Goal: Task Accomplishment & Management: Use online tool/utility

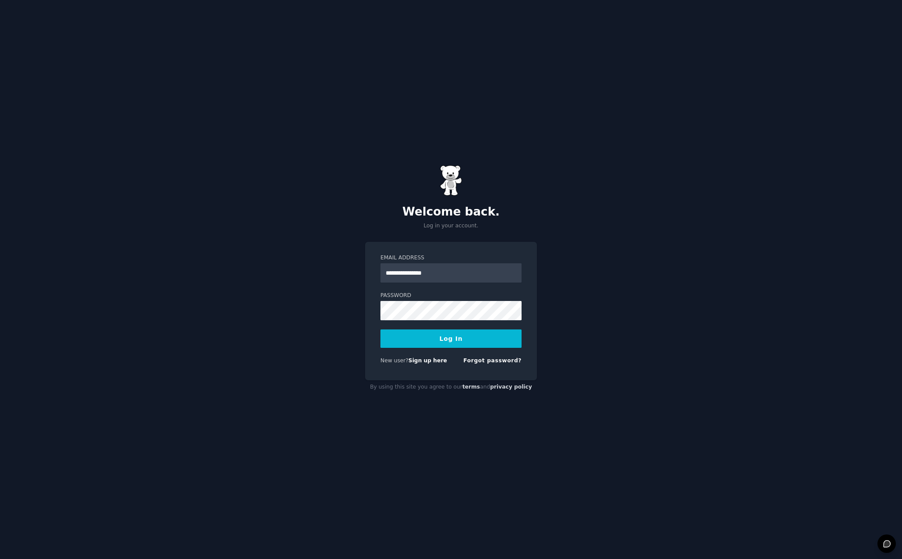
type input "**********"
click at [484, 340] on button "Log In" at bounding box center [451, 339] width 141 height 18
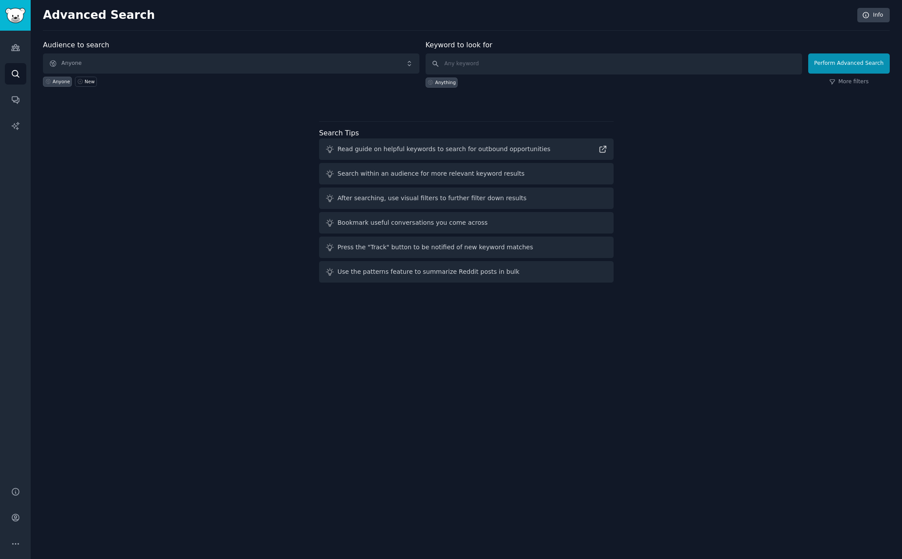
click at [167, 59] on span "Anyone" at bounding box center [231, 63] width 377 height 20
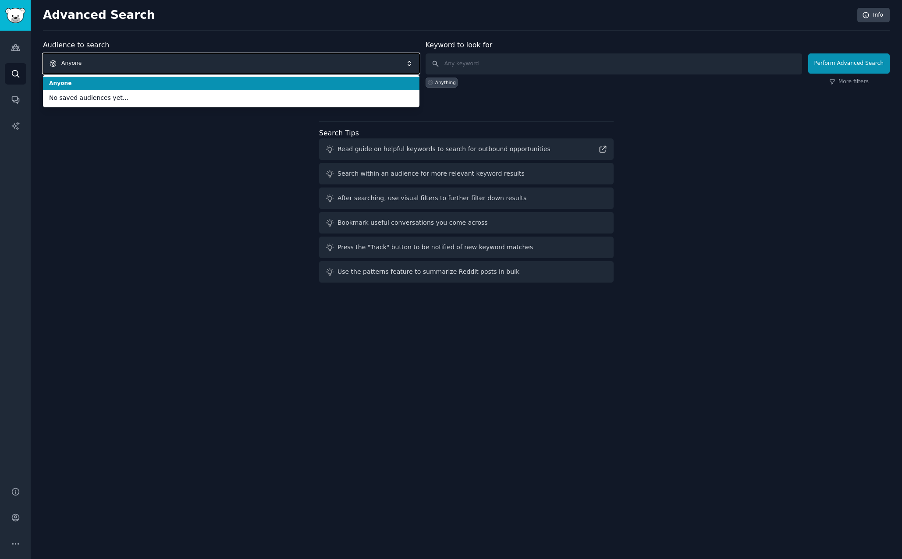
click at [185, 74] on div "Anyone New" at bounding box center [231, 80] width 377 height 13
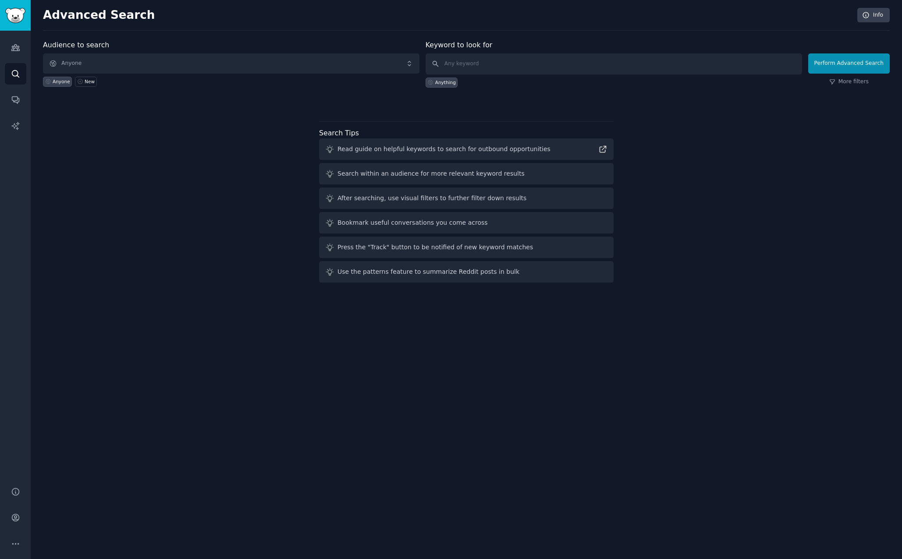
click at [201, 58] on span "Anyone" at bounding box center [231, 63] width 377 height 20
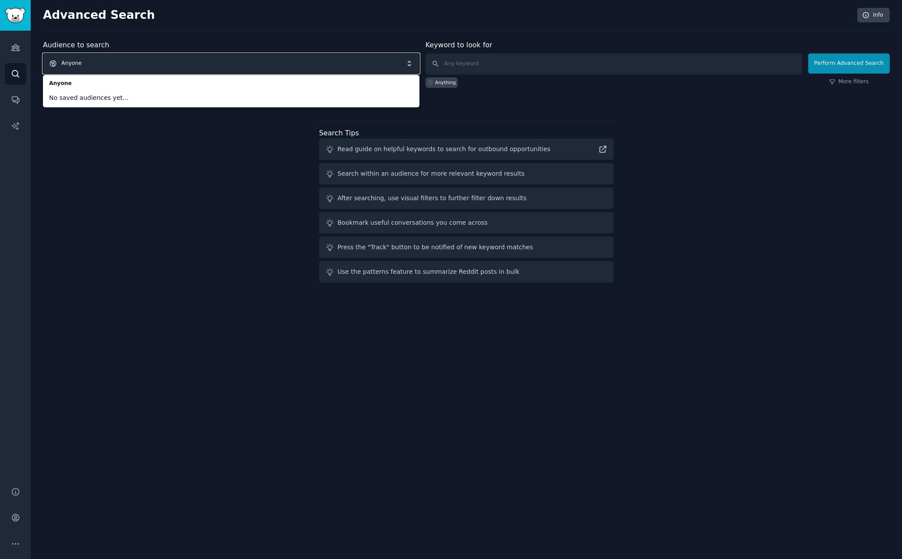
click at [177, 152] on div "Audience to search Anyone Anyone No saved audiences yet... Anyone New Keyword t…" at bounding box center [466, 163] width 847 height 246
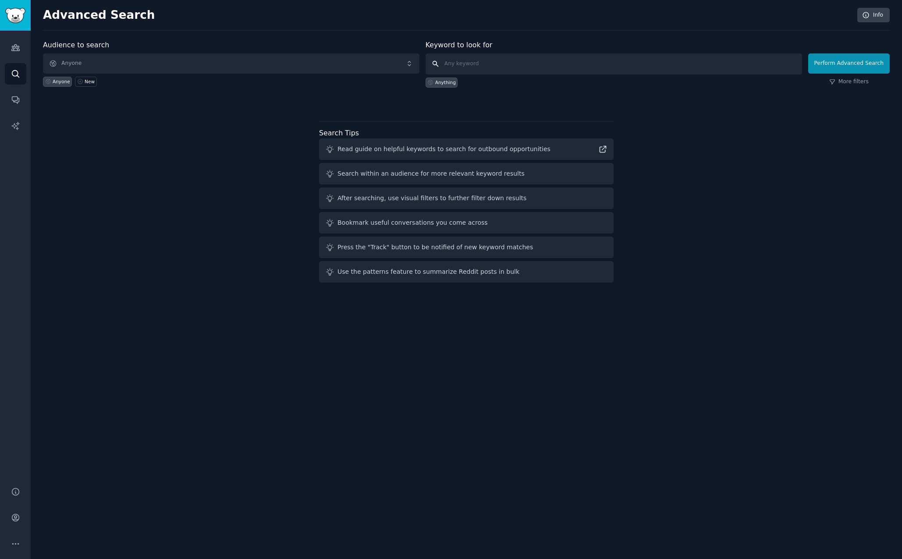
click at [612, 64] on input "text" at bounding box center [614, 63] width 377 height 21
type input "r"
type input "great wolf lodge"
click at [843, 69] on button "Perform Advanced Search" at bounding box center [849, 63] width 82 height 20
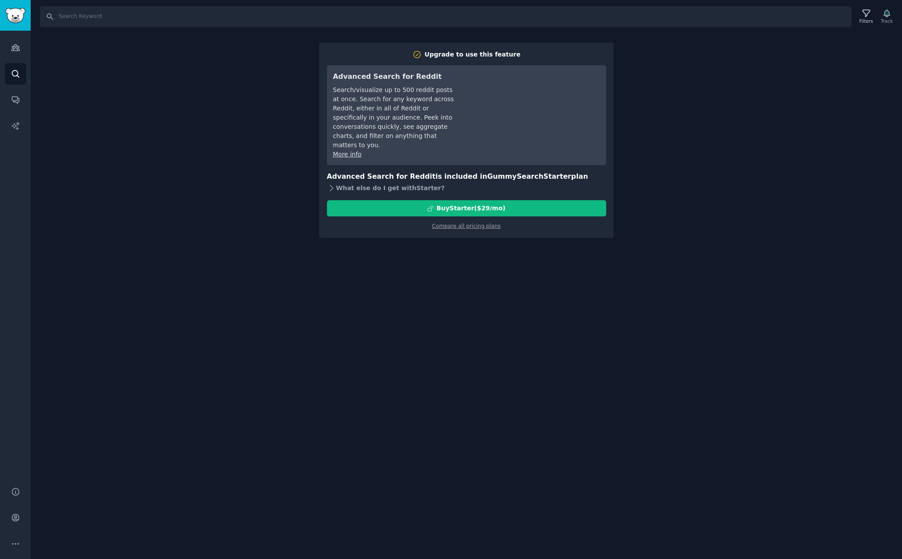
click at [336, 182] on div "What else do I get with Starter ?" at bounding box center [466, 188] width 279 height 12
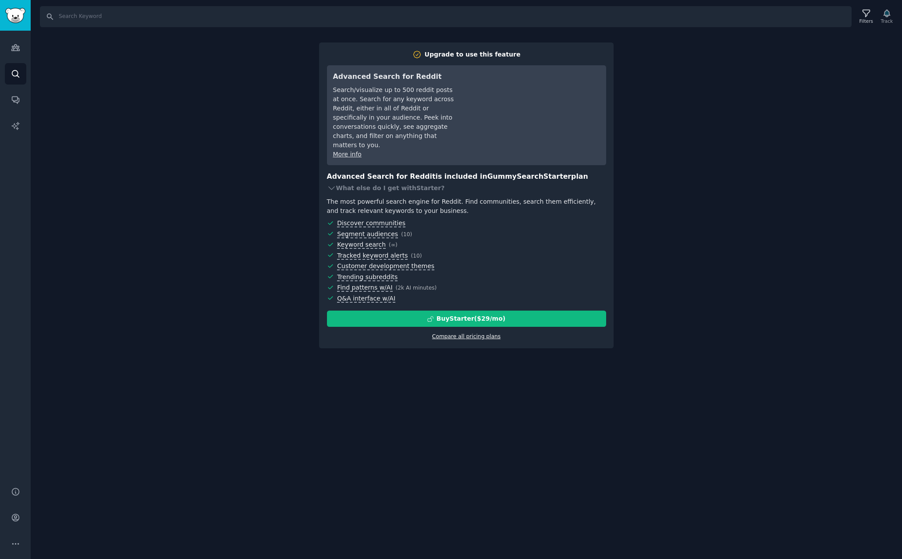
click at [470, 334] on link "Compare all pricing plans" at bounding box center [466, 337] width 68 height 6
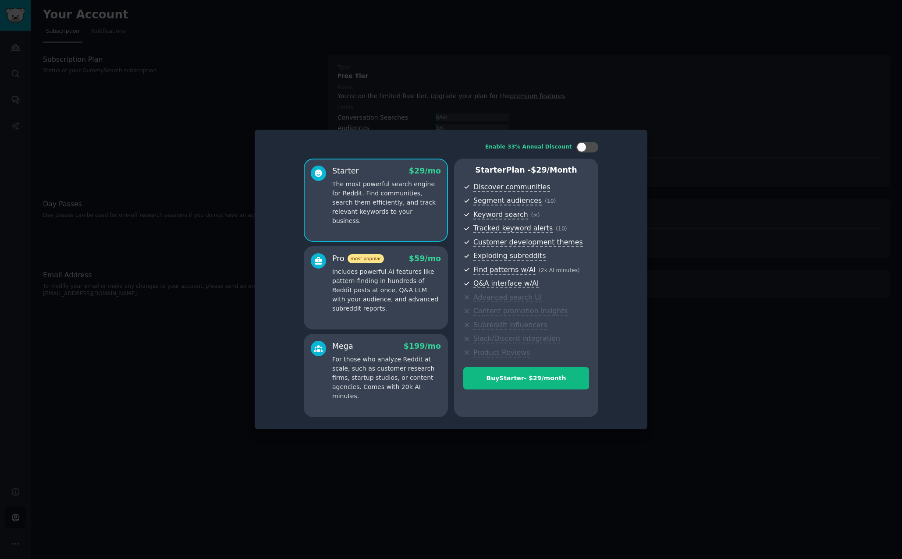
click at [730, 222] on div at bounding box center [451, 279] width 902 height 559
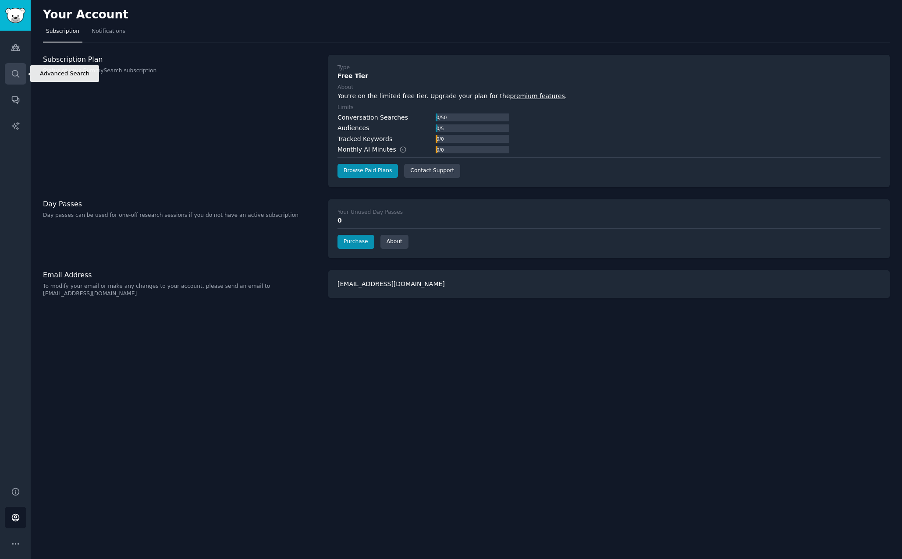
click at [9, 74] on link "Search" at bounding box center [15, 73] width 21 height 21
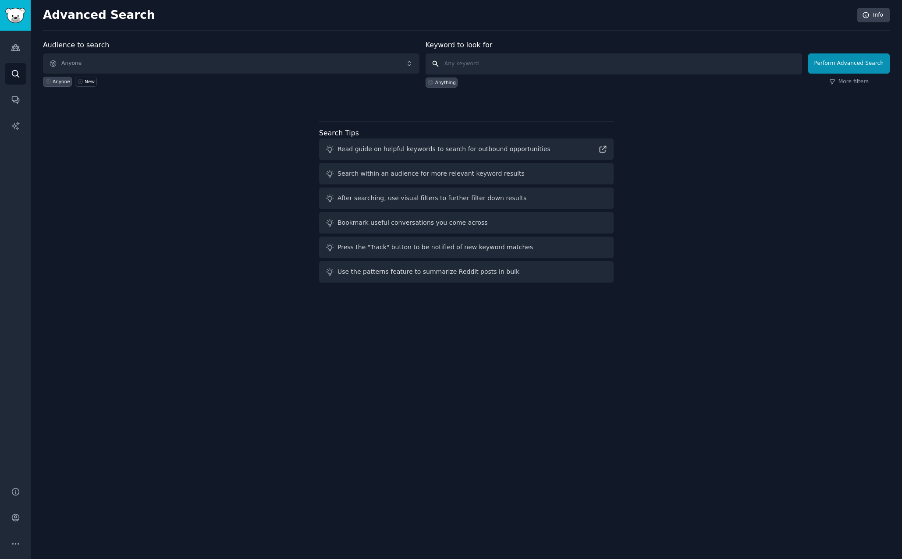
click at [567, 65] on input "text" at bounding box center [614, 63] width 377 height 21
type input "great wolf lodge"
click at [856, 77] on div "Perform Advanced Search More filters" at bounding box center [849, 65] width 82 height 43
click at [859, 67] on button "Perform Advanced Search" at bounding box center [849, 63] width 82 height 20
